Goal: Information Seeking & Learning: Learn about a topic

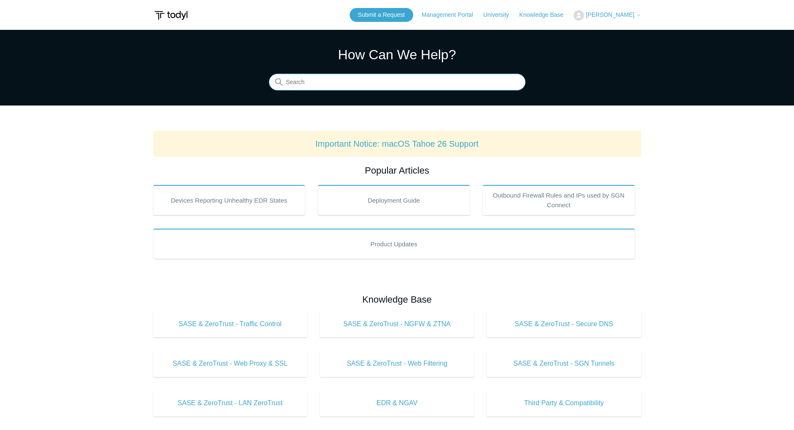
click at [398, 80] on input "Search" at bounding box center [397, 82] width 257 height 17
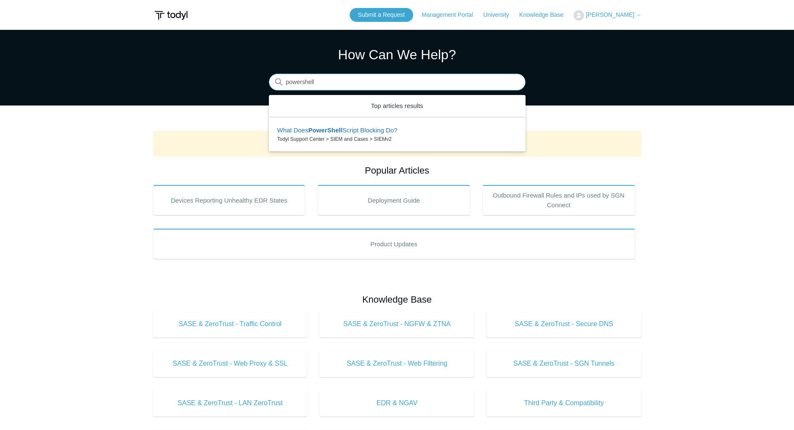
type input "powershell"
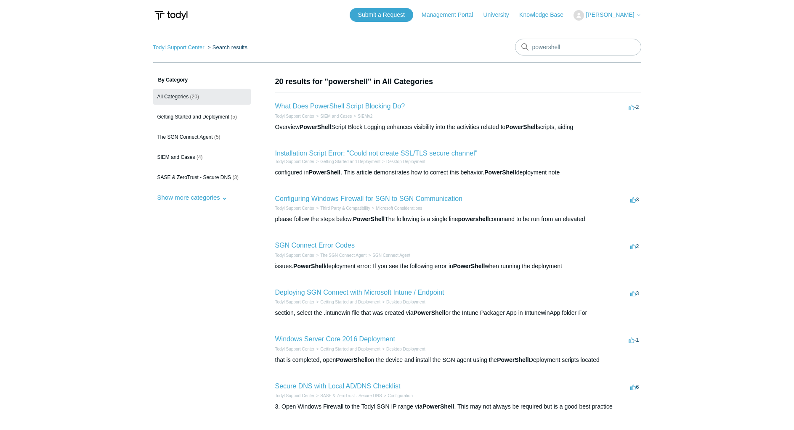
click at [353, 103] on link "What Does PowerShell Script Blocking Do?" at bounding box center [340, 106] width 130 height 7
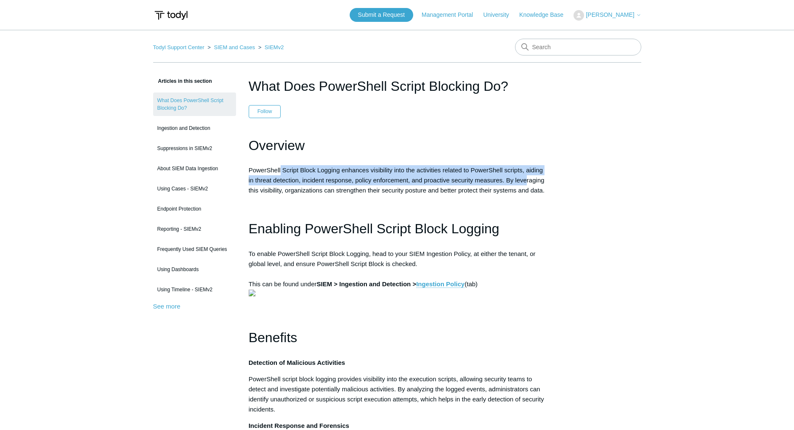
drag, startPoint x: 514, startPoint y: 182, endPoint x: 279, endPoint y: 166, distance: 234.8
click at [280, 166] on p "PowerShell Script Block Logging enhances visibility into the activities related…" at bounding box center [397, 180] width 297 height 30
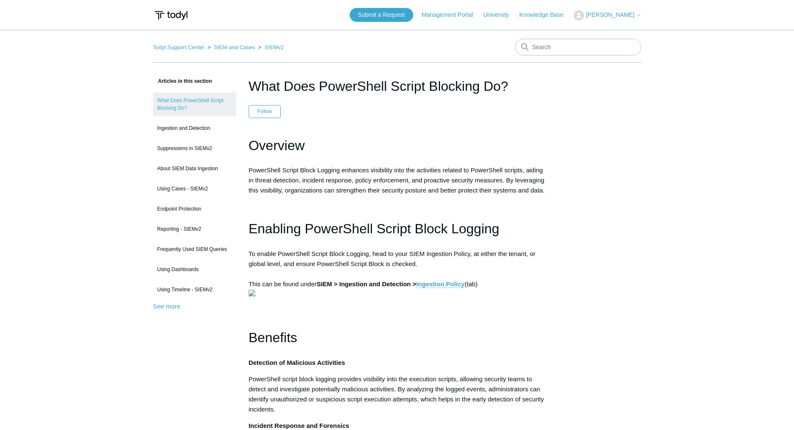
click at [279, 164] on div "Overview PowerShell Script Block Logging enhances visibility into the activitie…" at bounding box center [397, 374] width 297 height 479
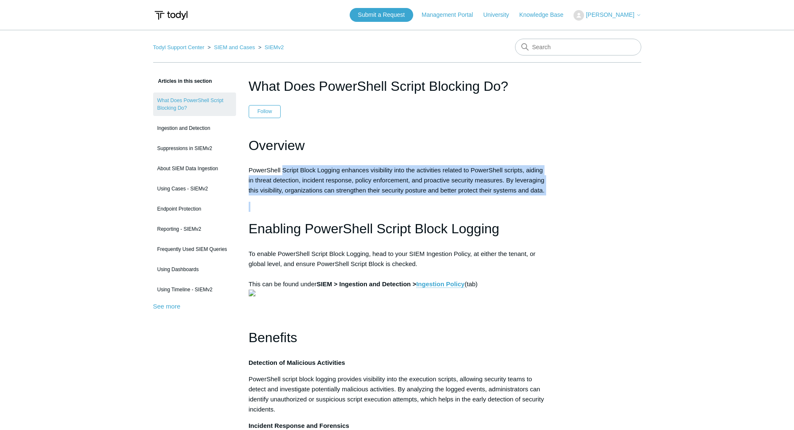
drag, startPoint x: 342, startPoint y: 178, endPoint x: 459, endPoint y: 194, distance: 117.6
click at [453, 199] on div "Overview PowerShell Script Block Logging enhances visibility into the activitie…" at bounding box center [397, 374] width 297 height 479
click at [459, 194] on p "PowerShell Script Block Logging enhances visibility into the activities related…" at bounding box center [397, 180] width 297 height 30
click at [183, 246] on link "Frequently Used SIEM Queries" at bounding box center [194, 249] width 83 height 16
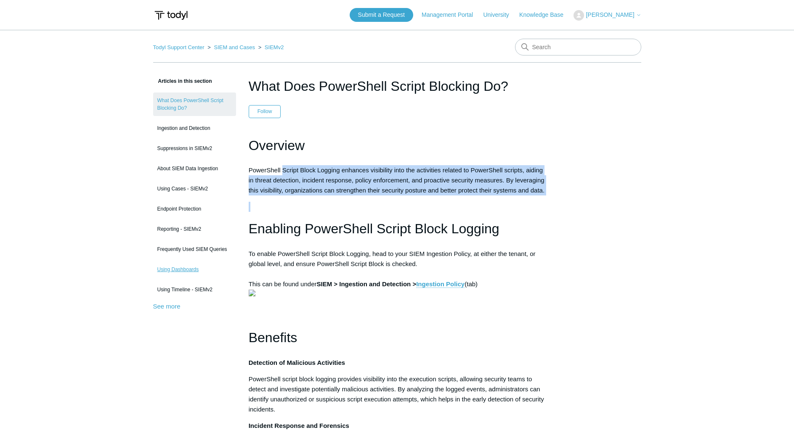
drag, startPoint x: 183, startPoint y: 246, endPoint x: 175, endPoint y: 271, distance: 26.2
click at [175, 271] on link "Using Dashboards" at bounding box center [194, 270] width 83 height 16
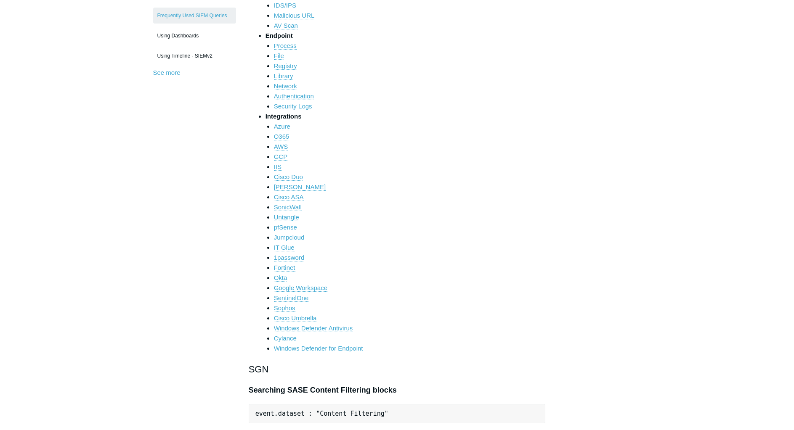
scroll to position [126, 0]
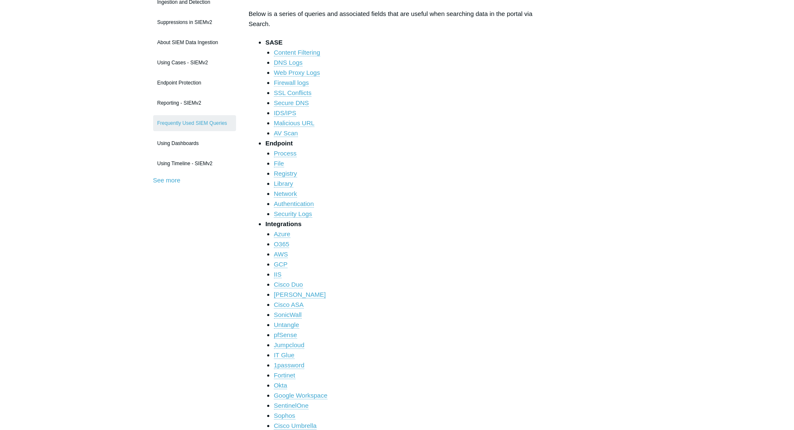
click at [293, 82] on link "Firewall logs" at bounding box center [291, 83] width 35 height 8
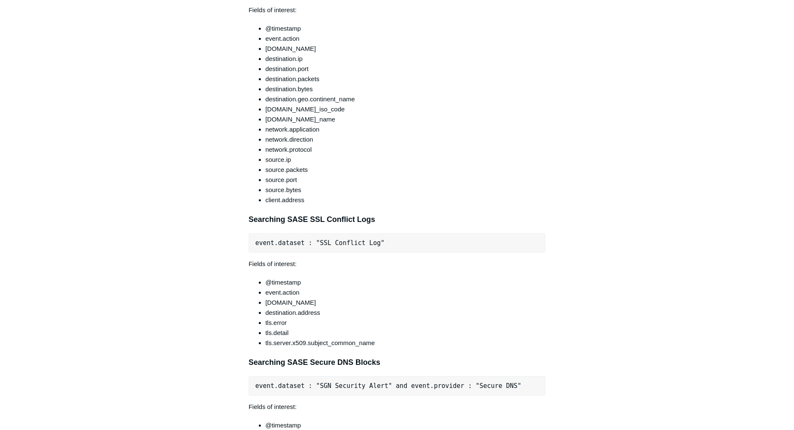
scroll to position [911, 0]
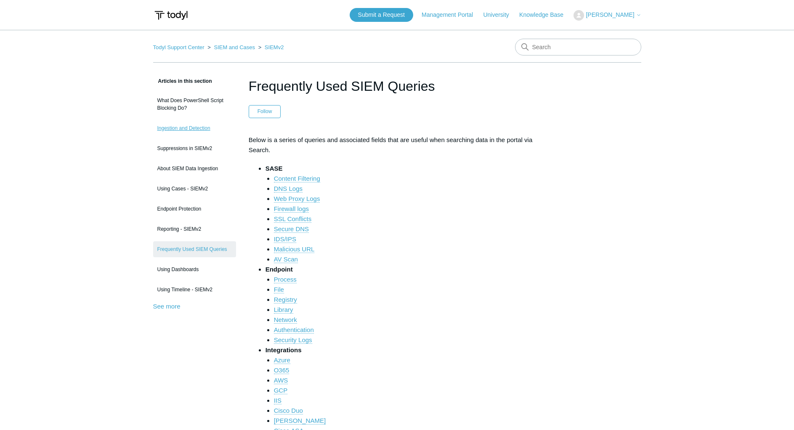
click at [184, 125] on link "Ingestion and Detection" at bounding box center [194, 128] width 83 height 16
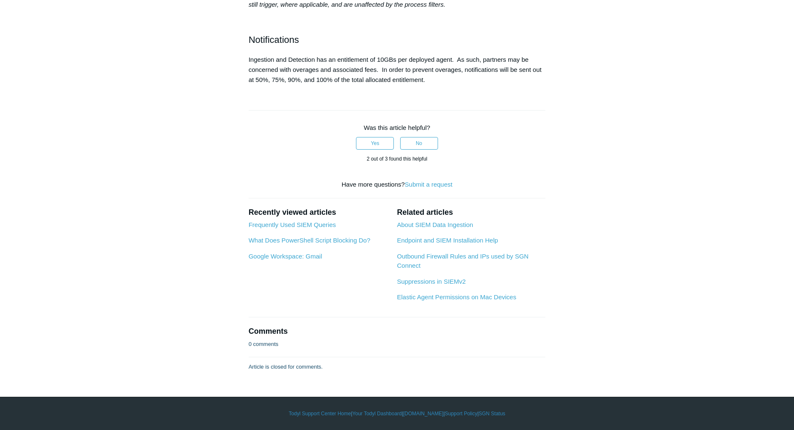
scroll to position [1829, 0]
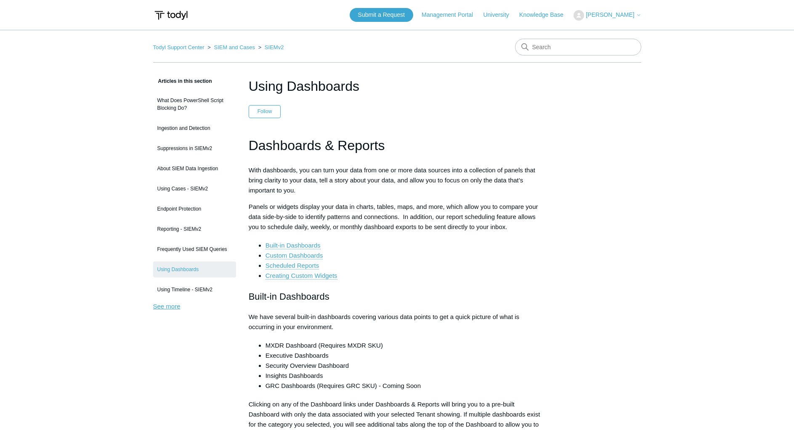
click at [171, 305] on link "See more" at bounding box center [166, 306] width 27 height 7
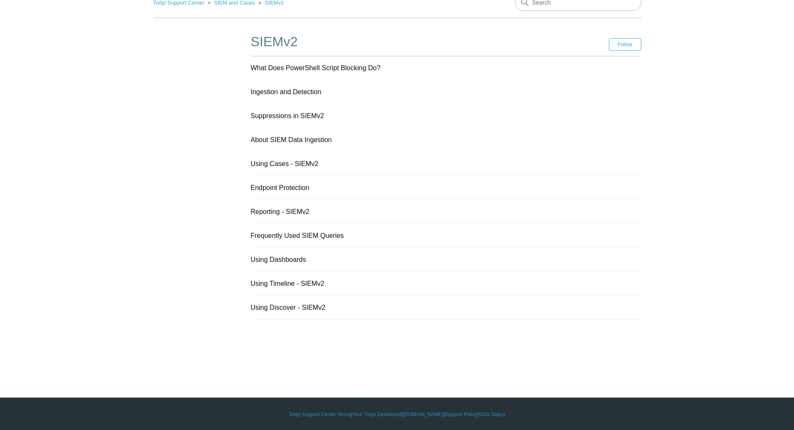
scroll to position [45, 0]
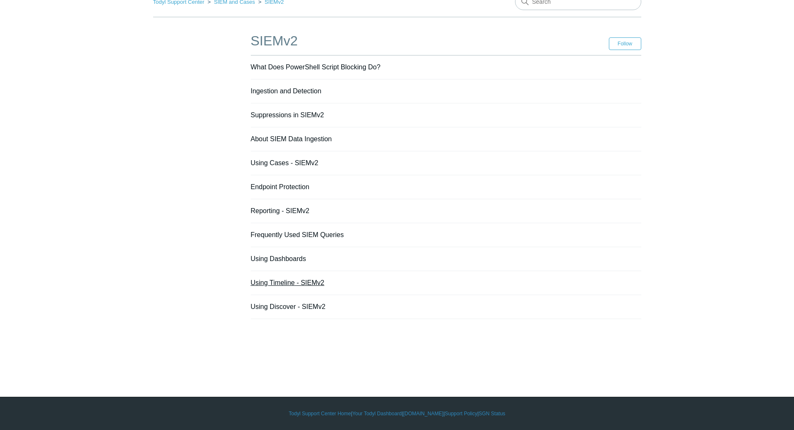
click at [304, 285] on link "Using Timeline - SIEMv2" at bounding box center [288, 282] width 74 height 7
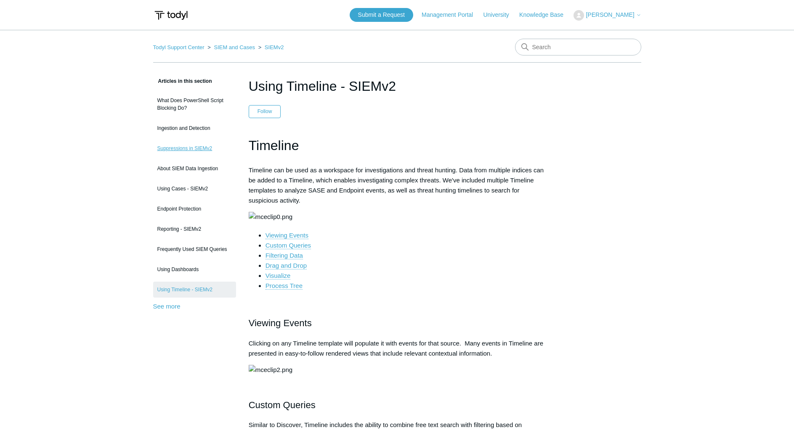
click at [191, 145] on link "Suppressions in SIEMv2" at bounding box center [194, 149] width 83 height 16
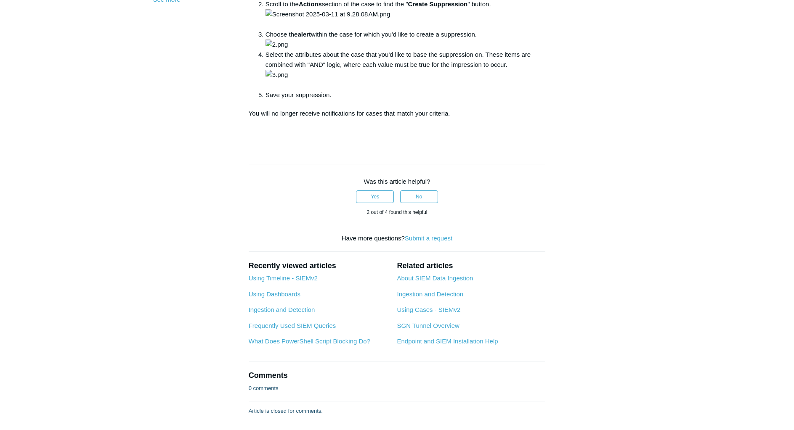
scroll to position [126, 0]
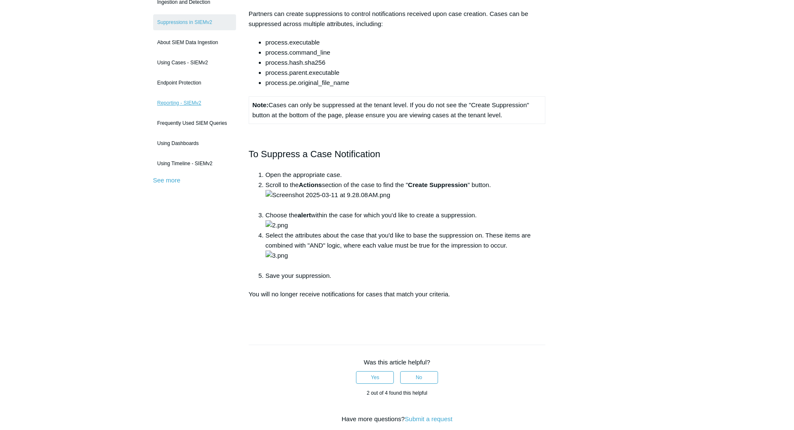
click at [171, 99] on link "Reporting - SIEMv2" at bounding box center [194, 103] width 83 height 16
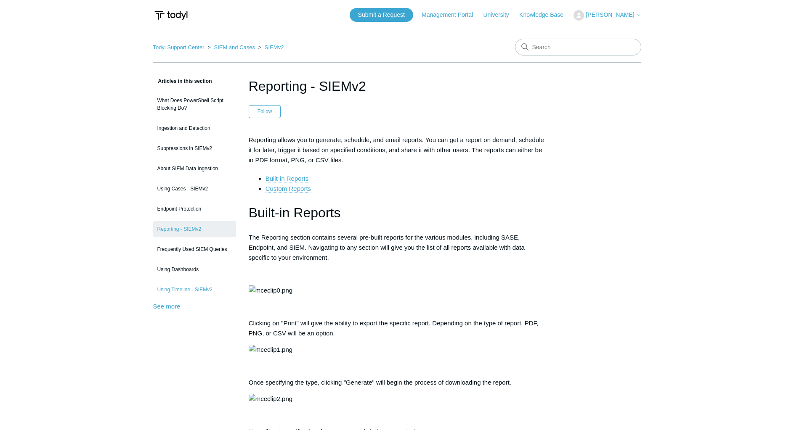
click at [183, 288] on link "Using Timeline - SIEMv2" at bounding box center [194, 290] width 83 height 16
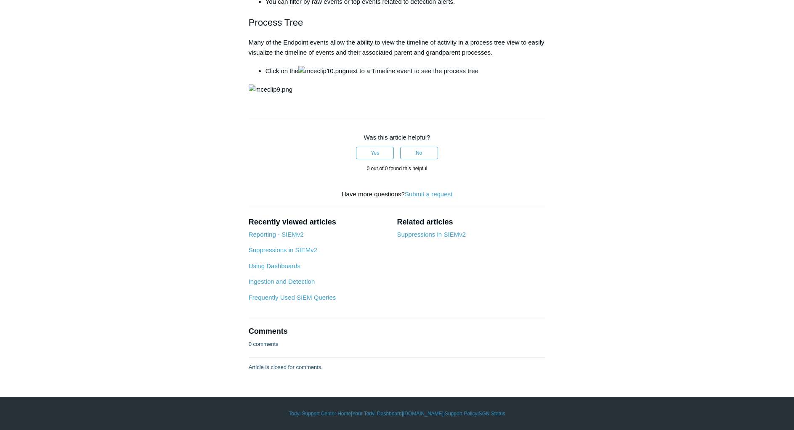
scroll to position [1220, 0]
